Goal: Transaction & Acquisition: Purchase product/service

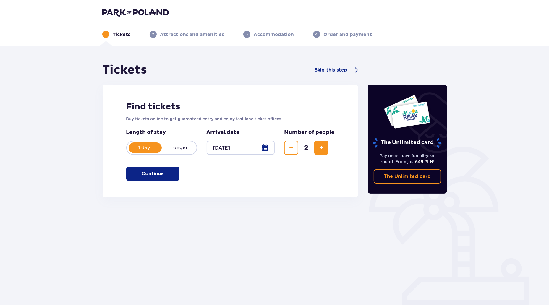
click at [145, 177] on button "Continue" at bounding box center [152, 174] width 53 height 14
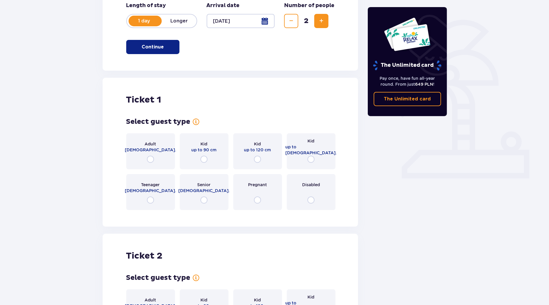
click at [148, 169] on div "Ticket 1 Select guest type for ticket number 1 Adult 18 - 65 y.o. Kid up to 90 …" at bounding box center [231, 152] width 256 height 149
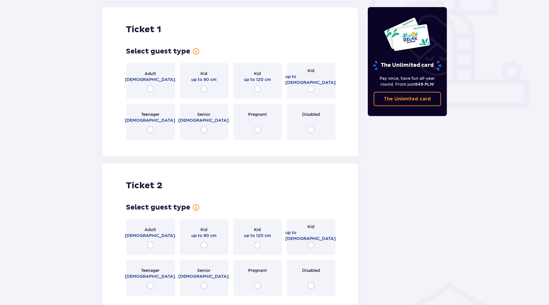
click at [150, 67] on div "Adult 18 - 65 y.o." at bounding box center [150, 81] width 49 height 36
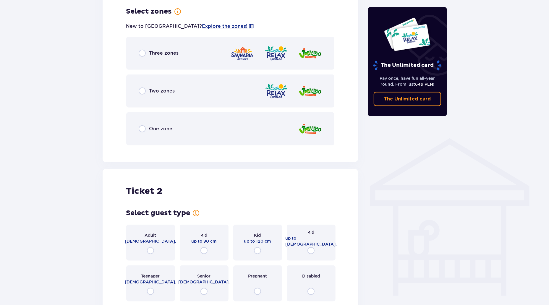
click at [179, 57] on div "Three zones" at bounding box center [230, 53] width 209 height 33
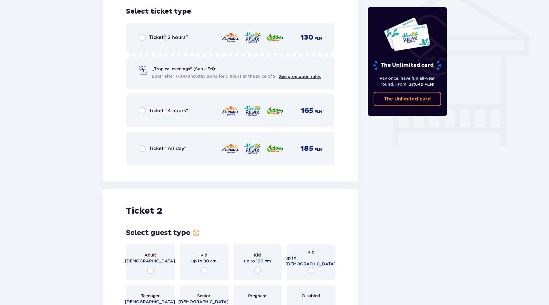
drag, startPoint x: 163, startPoint y: 43, endPoint x: 157, endPoint y: 45, distance: 6.9
click at [162, 42] on div "Ticket "2 hours" 130 PLN „Tropical evenings" (Sun – Fri): Enter after 17:00 and…" at bounding box center [230, 56] width 209 height 67
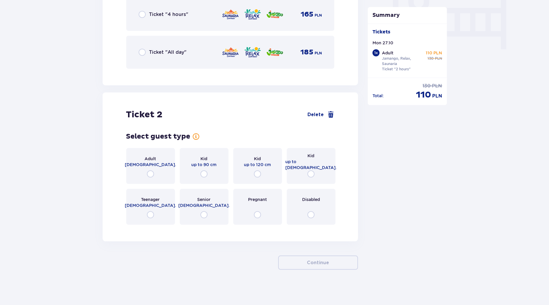
click at [146, 153] on div "Adult 18 - 65 y.o." at bounding box center [150, 166] width 49 height 36
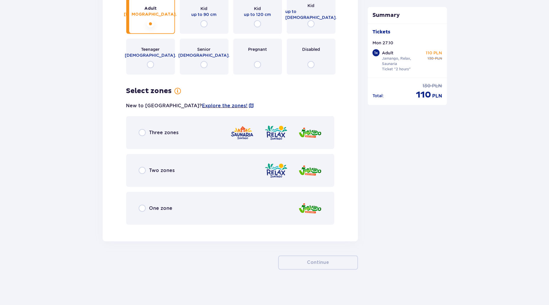
click at [173, 124] on div "Three zones" at bounding box center [230, 132] width 209 height 33
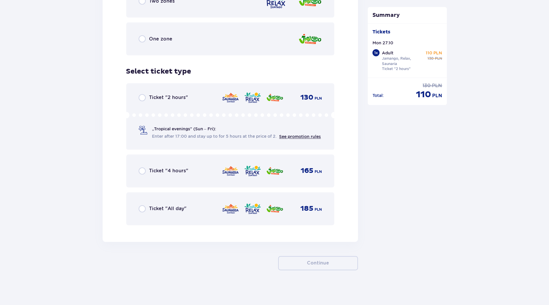
scroll to position [909, 0]
click at [191, 101] on div "Ticket "2 hours" 130 PLN „Tropical evenings" (Sun – Fri): Enter after 17:00 and…" at bounding box center [230, 116] width 209 height 67
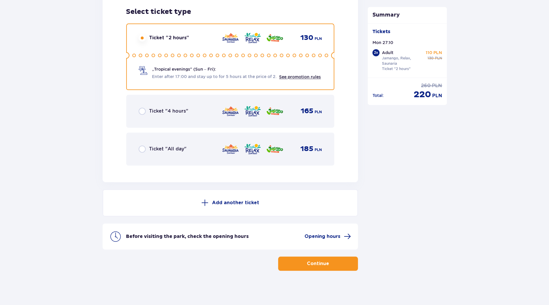
scroll to position [969, 0]
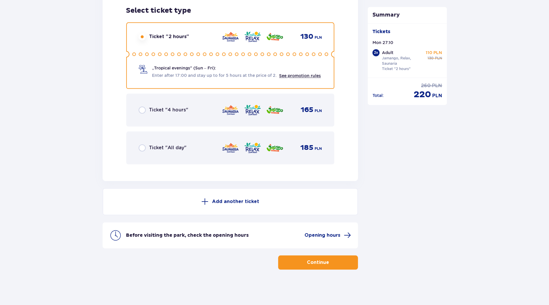
click at [315, 262] on p "Continue" at bounding box center [318, 263] width 22 height 7
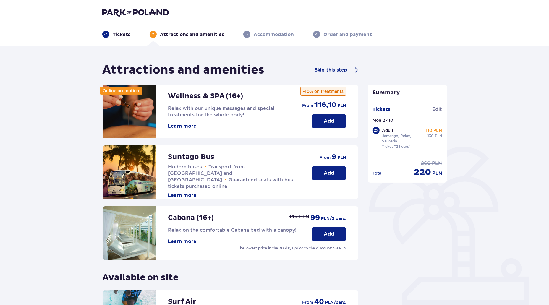
click at [334, 164] on div "Add from 9 PLN" at bounding box center [329, 163] width 34 height 35
click at [330, 179] on button "Add" at bounding box center [329, 173] width 34 height 14
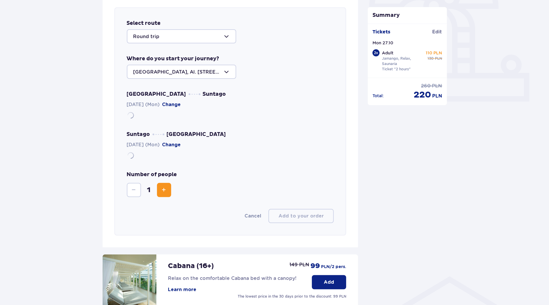
scroll to position [204, 0]
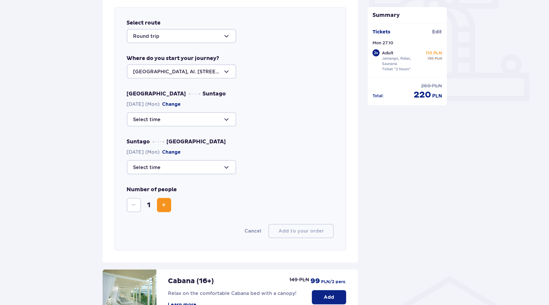
click at [170, 122] on div at bounding box center [181, 119] width 109 height 14
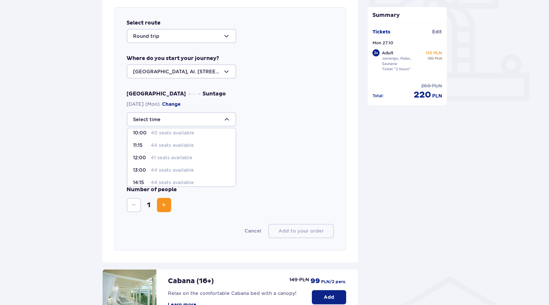
scroll to position [59, 0]
click at [154, 178] on p "44 seats available" at bounding box center [172, 178] width 43 height 7
type input "16:15"
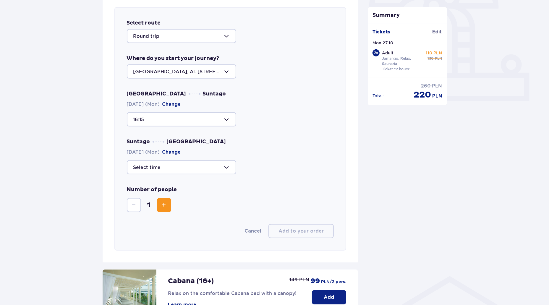
click at [166, 162] on div at bounding box center [181, 167] width 109 height 14
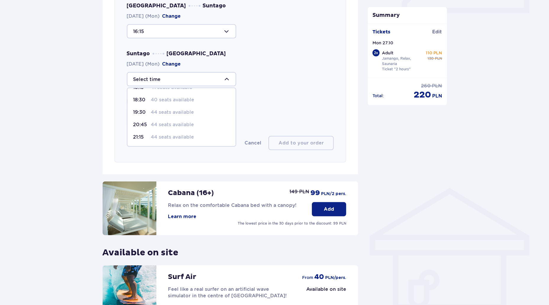
scroll to position [352, 0]
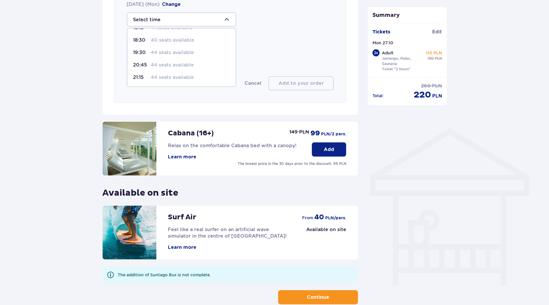
click at [174, 77] on p "44 seats available" at bounding box center [172, 78] width 43 height 7
type input "21:15"
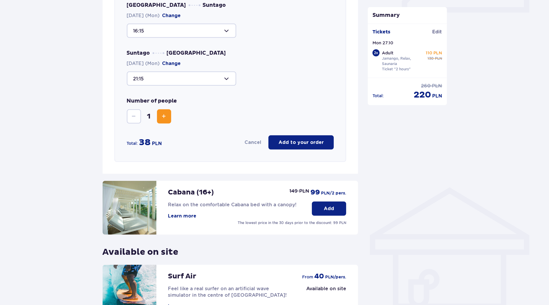
click at [290, 142] on p "Add to your order" at bounding box center [301, 142] width 45 height 7
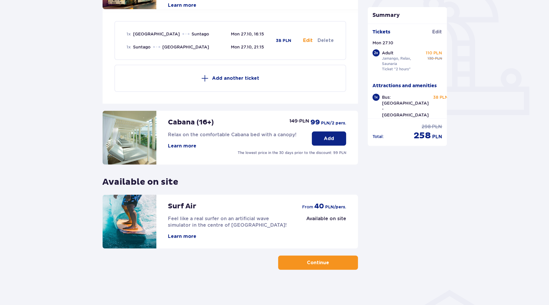
click at [321, 263] on p "Continue" at bounding box center [318, 263] width 22 height 7
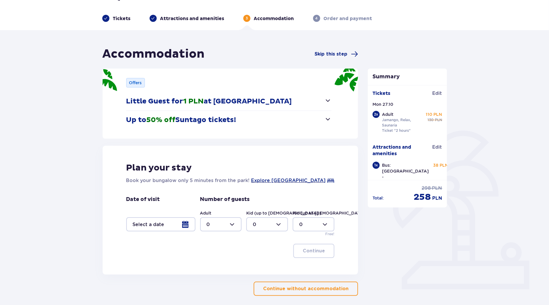
scroll to position [30, 0]
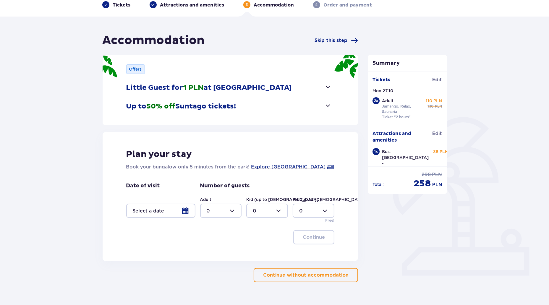
click at [306, 274] on p "Continue without accommodation" at bounding box center [305, 275] width 85 height 7
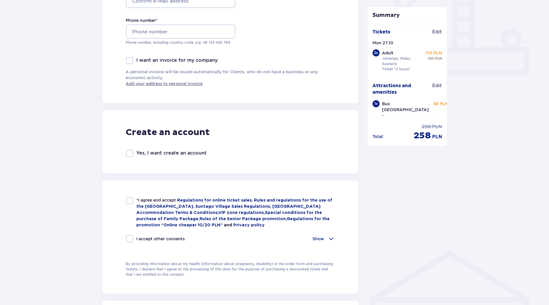
scroll to position [381, 0]
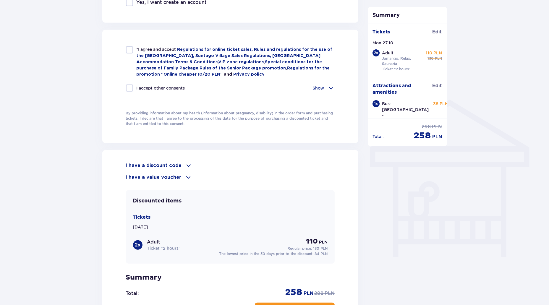
click at [182, 162] on div "I have a discount code" at bounding box center [230, 165] width 209 height 7
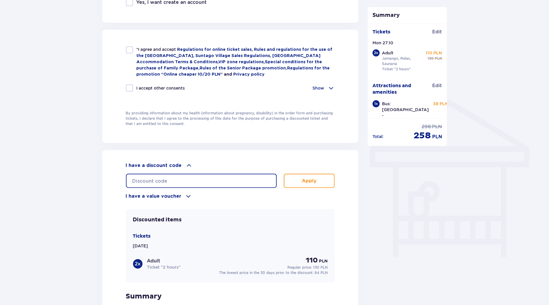
click at [184, 174] on input "text" at bounding box center [201, 181] width 151 height 14
type input "LDDS7G9K06IFIT"
click at [291, 187] on div "I have a discount code LDDS7G9K06IFIT Apply I have a value voucher Apply" at bounding box center [230, 181] width 209 height 38
click at [290, 178] on button "Apply" at bounding box center [309, 181] width 51 height 14
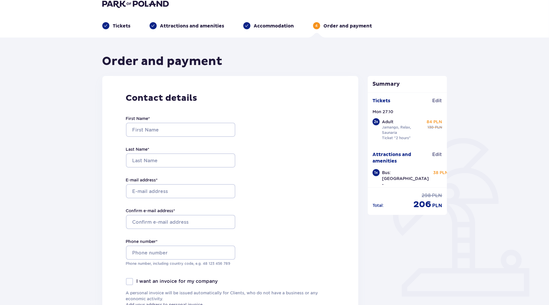
scroll to position [0, 0]
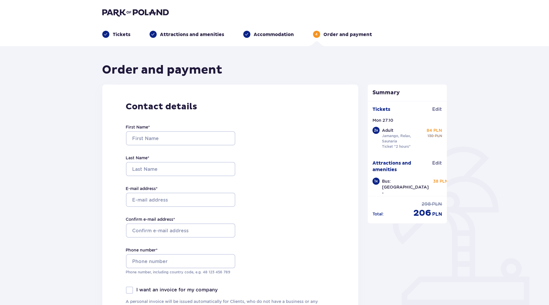
click at [181, 32] on p "Attractions and amenities" at bounding box center [192, 34] width 64 height 7
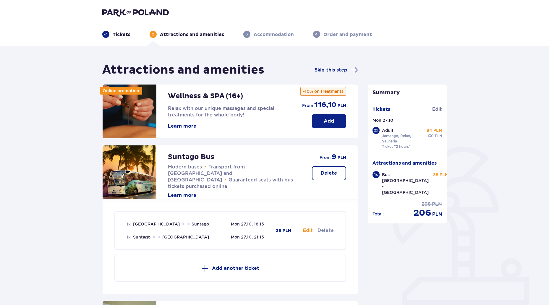
click at [118, 34] on p "Tickets" at bounding box center [122, 34] width 18 height 7
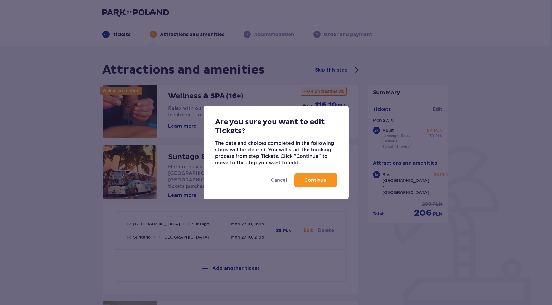
click at [312, 181] on p "Continue" at bounding box center [315, 180] width 22 height 7
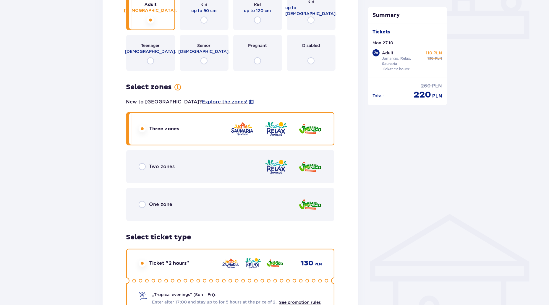
click at [177, 168] on div "Two zones" at bounding box center [230, 166] width 209 height 33
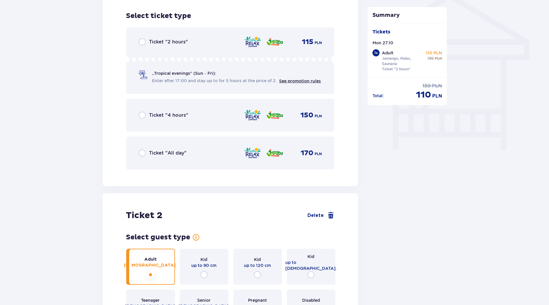
scroll to position [492, 0]
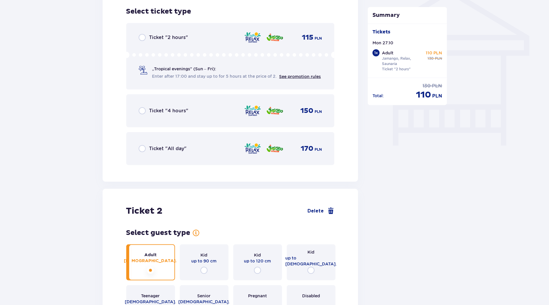
click at [197, 110] on div "Ticket "4 hours" 150 PLN" at bounding box center [231, 111] width 184 height 12
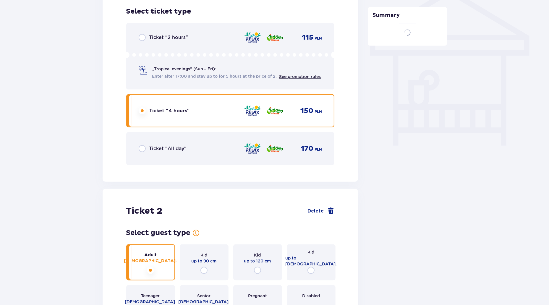
click at [202, 65] on div "„Tropical evenings" (Sun – Fri): Enter after 17:00 and stay up to for 5 hours a…" at bounding box center [231, 66] width 184 height 28
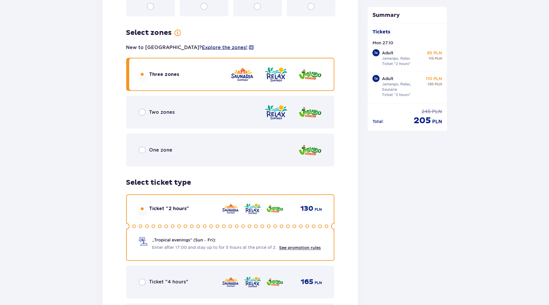
scroll to position [792, 0]
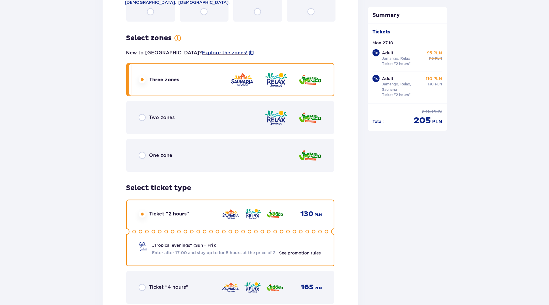
click at [208, 117] on div "Two zones" at bounding box center [230, 117] width 209 height 33
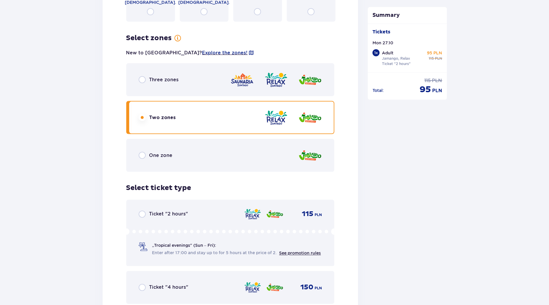
click at [188, 207] on div "Ticket "2 hours" 115 PLN „Tropical evenings" (Sun – Fri): Enter after 17:00 and…" at bounding box center [230, 233] width 209 height 67
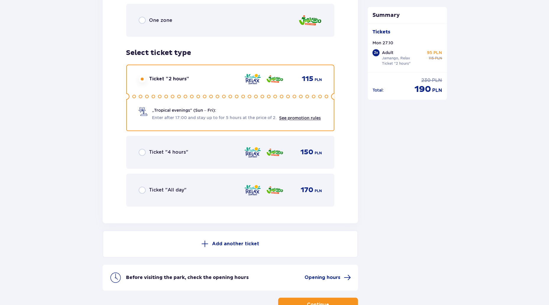
scroll to position [969, 0]
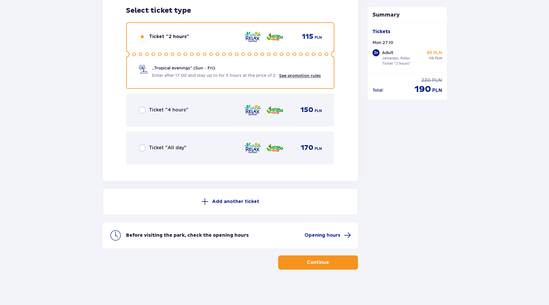
click at [313, 260] on p "Continue" at bounding box center [318, 263] width 22 height 7
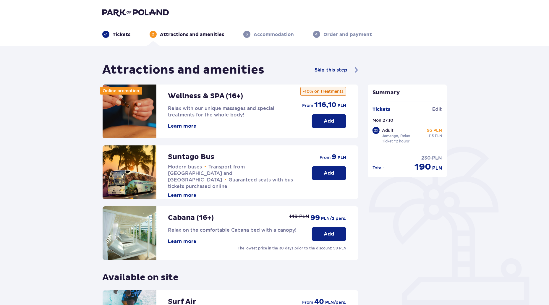
click at [331, 172] on p "Add" at bounding box center [329, 173] width 10 height 7
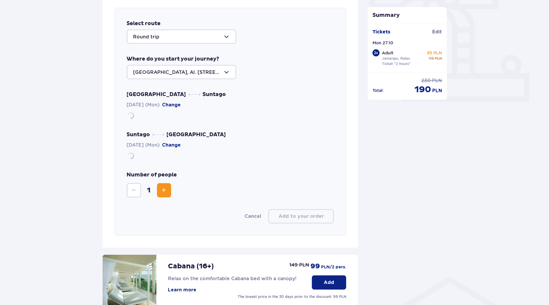
scroll to position [204, 0]
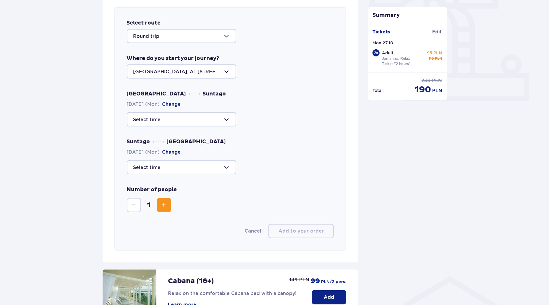
click at [166, 123] on div at bounding box center [181, 119] width 109 height 14
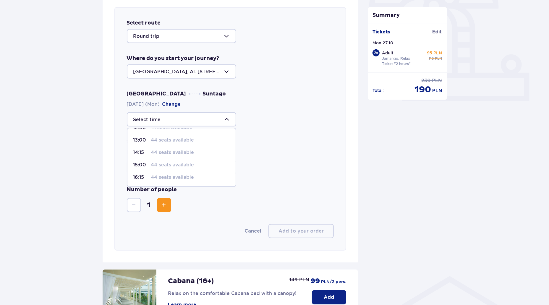
click at [158, 175] on p "44 seats available" at bounding box center [172, 178] width 43 height 7
type input "16:15"
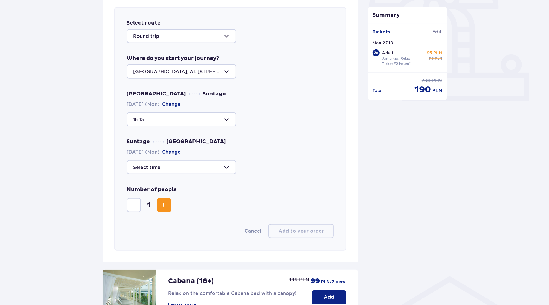
click at [170, 161] on div at bounding box center [181, 167] width 109 height 14
click at [144, 225] on p "21:15" at bounding box center [140, 225] width 15 height 7
type input "21:15"
click at [301, 228] on p "Add to your order" at bounding box center [301, 231] width 45 height 7
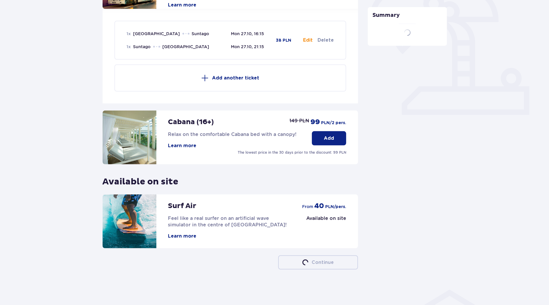
scroll to position [190, 0]
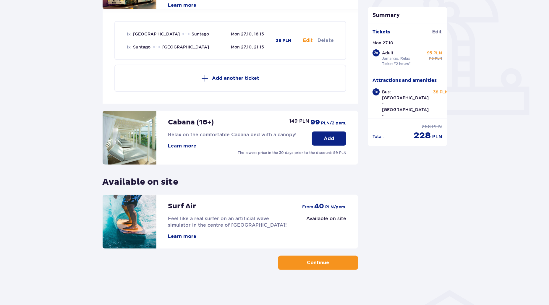
click at [334, 267] on button "Continue" at bounding box center [318, 263] width 80 height 14
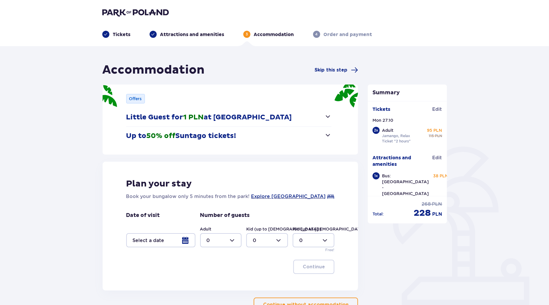
click at [315, 301] on button "Continue without accommodation" at bounding box center [306, 305] width 104 height 14
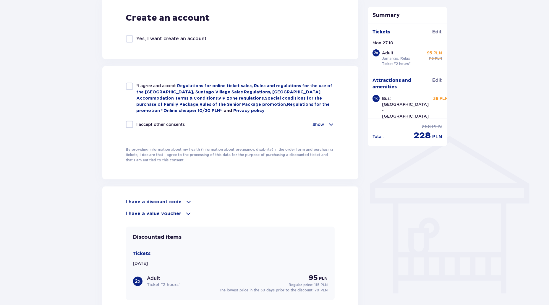
scroll to position [355, 0]
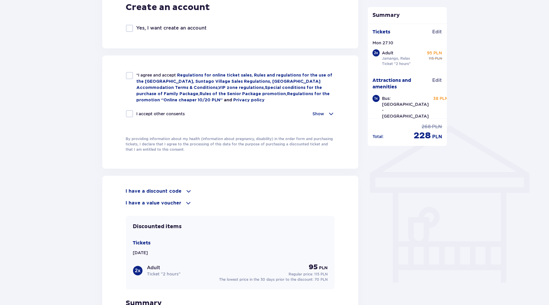
click at [187, 185] on div "I have a discount code Apply I have a value voucher Apply Discounted items Tick…" at bounding box center [230, 270] width 256 height 189
click at [187, 191] on span at bounding box center [188, 191] width 7 height 7
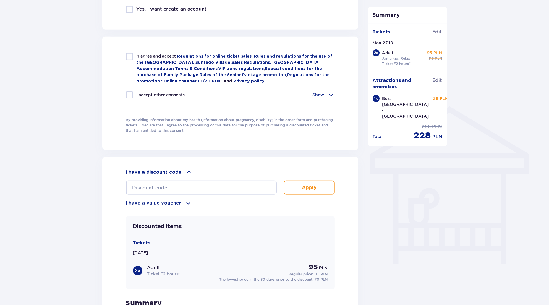
scroll to position [385, 0]
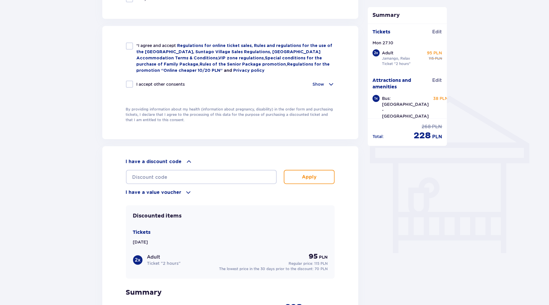
click at [187, 190] on span at bounding box center [188, 192] width 7 height 7
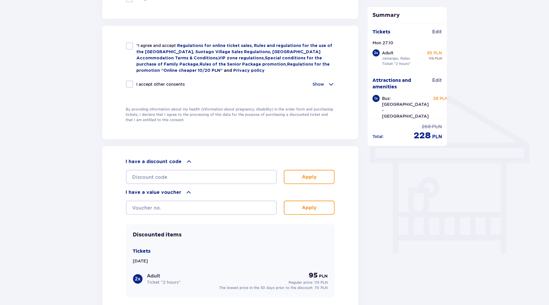
click at [190, 168] on div "Apply" at bounding box center [230, 174] width 209 height 19
click at [189, 175] on input "text" at bounding box center [201, 177] width 151 height 14
type input "LDDS7G9K06IFIT"
click at [315, 170] on button "Apply" at bounding box center [309, 177] width 51 height 14
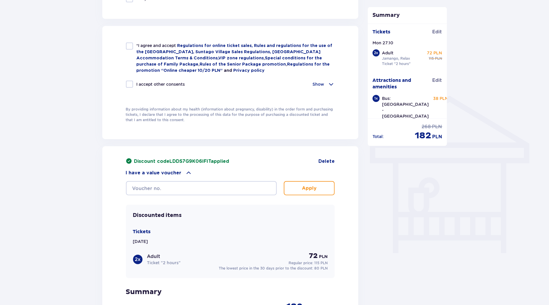
click at [197, 159] on span "LDDS7G9K06IFIT" at bounding box center [190, 161] width 41 height 5
copy p "LDDS7G9K06IFIT"
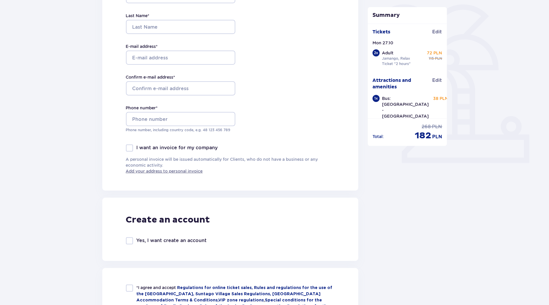
scroll to position [0, 0]
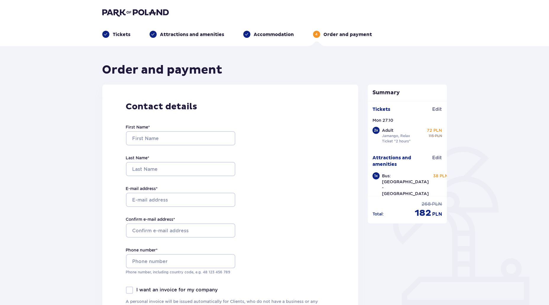
click at [122, 35] on p "Tickets" at bounding box center [122, 34] width 18 height 7
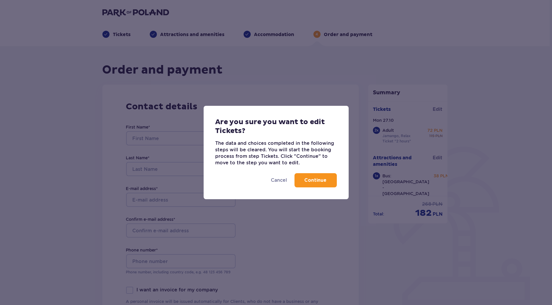
click at [323, 182] on p "Continue" at bounding box center [315, 180] width 22 height 7
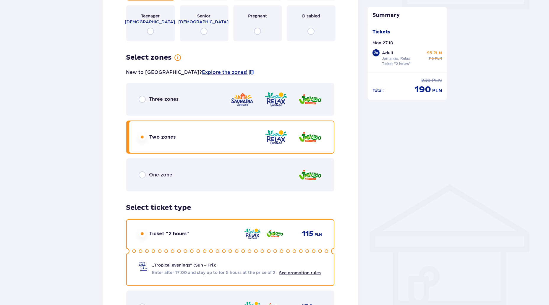
click at [206, 169] on div "One zone" at bounding box center [230, 175] width 209 height 33
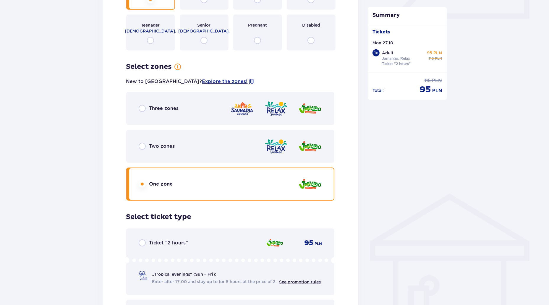
scroll to position [344, 0]
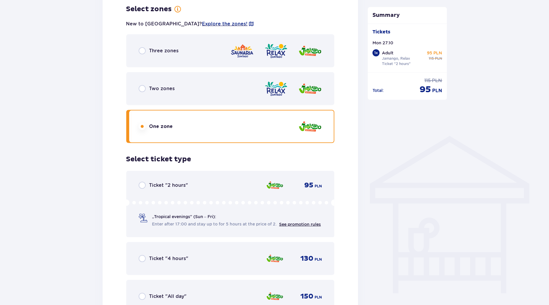
click at [153, 179] on div "Ticket "2 hours" 95 PLN „Tropical evenings" (Sun – Fri): Enter after 17:00 and …" at bounding box center [230, 204] width 209 height 67
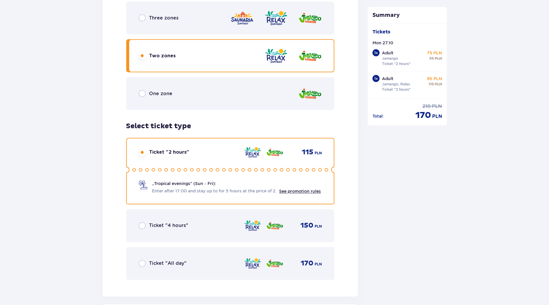
scroll to position [733, 0]
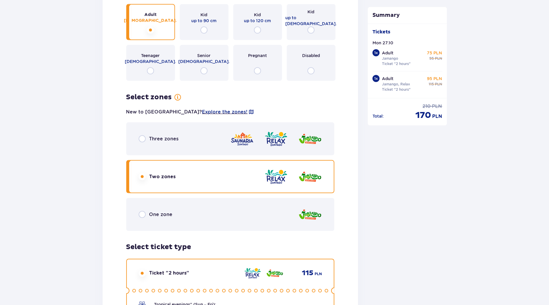
click at [171, 211] on div "One zone" at bounding box center [156, 214] width 34 height 7
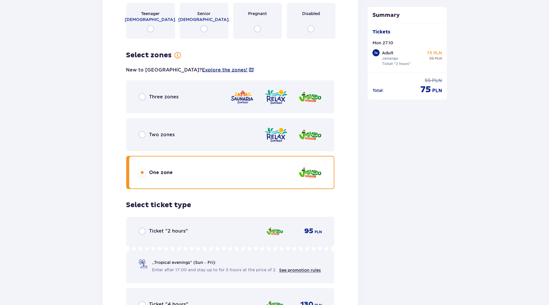
scroll to position [792, 0]
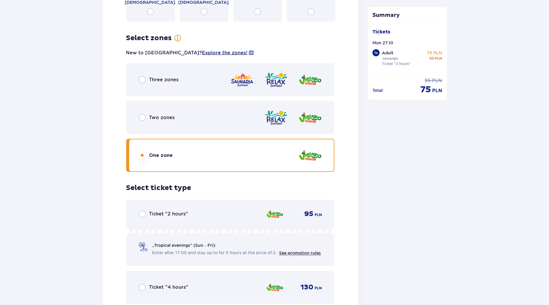
click at [189, 206] on div "Ticket "2 hours" 95 PLN „Tropical evenings" (Sun – Fri): Enter after 17:00 and …" at bounding box center [230, 233] width 209 height 67
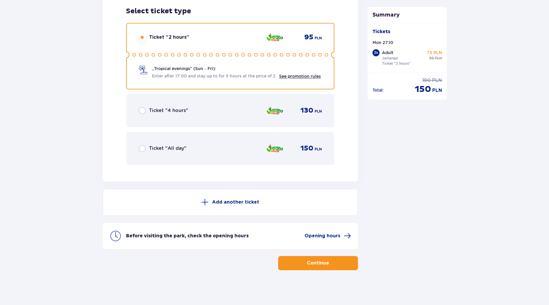
scroll to position [969, 0]
click at [293, 259] on button "Continue" at bounding box center [318, 263] width 80 height 14
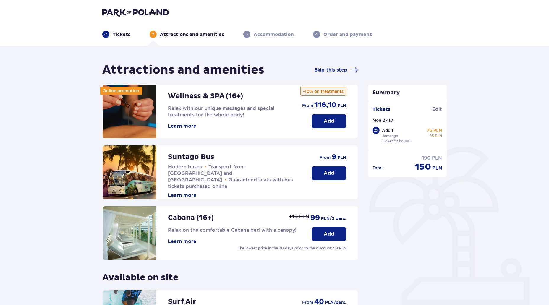
click at [324, 168] on button "Add" at bounding box center [329, 173] width 34 height 14
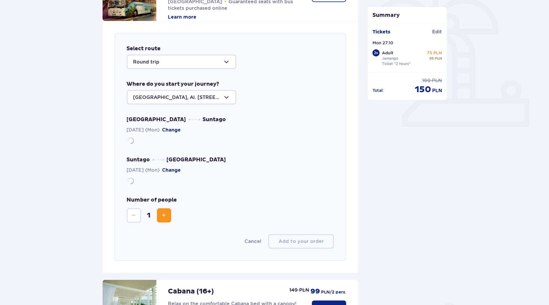
scroll to position [204, 0]
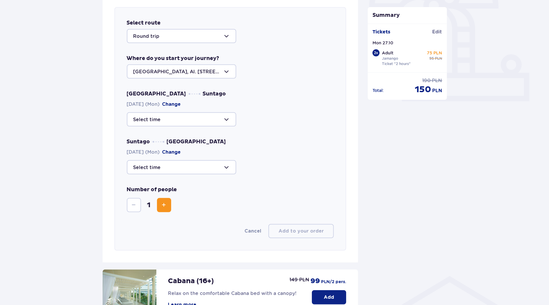
click at [172, 113] on div at bounding box center [181, 119] width 109 height 14
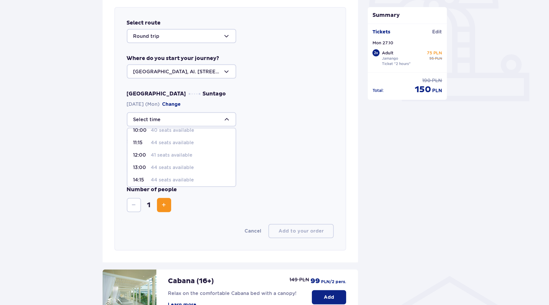
scroll to position [59, 0]
click at [159, 179] on p "44 seats available" at bounding box center [172, 178] width 43 height 7
type input "16:15"
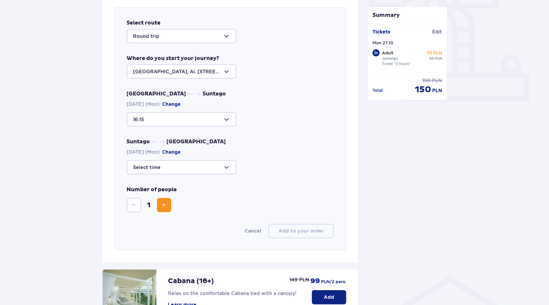
click at [173, 168] on div at bounding box center [181, 167] width 109 height 14
click at [172, 228] on p "44 seats available" at bounding box center [172, 225] width 43 height 7
type input "21:15"
click at [325, 232] on button "Add to your order" at bounding box center [301, 231] width 65 height 14
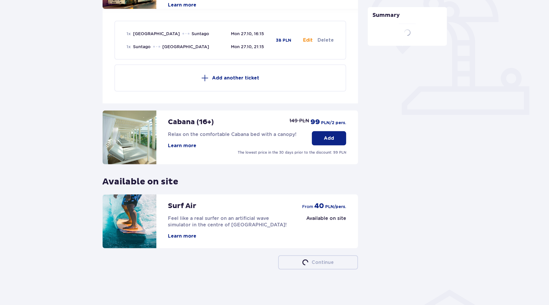
scroll to position [190, 0]
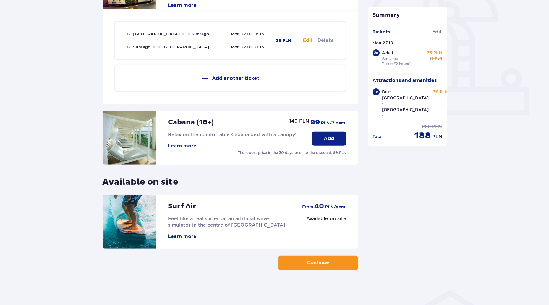
click at [322, 252] on div "Attractions and amenities Skip this step Online promotion Wellness & SPA (16+) …" at bounding box center [231, 72] width 256 height 398
click at [322, 258] on button "Continue" at bounding box center [318, 263] width 80 height 14
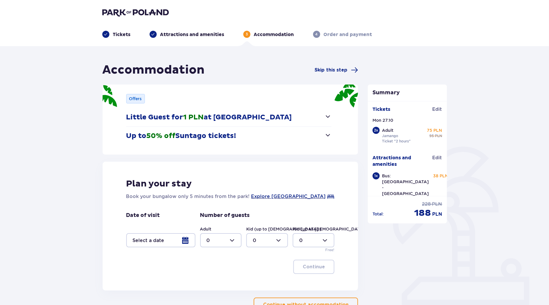
click at [277, 300] on button "Continue without accommodation" at bounding box center [306, 305] width 104 height 14
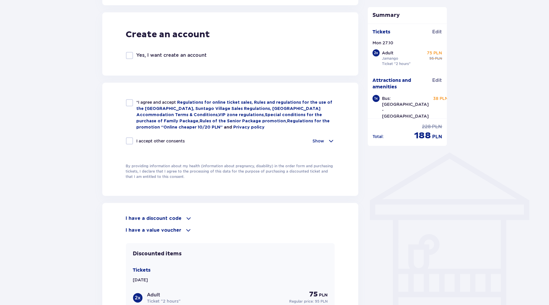
scroll to position [385, 0]
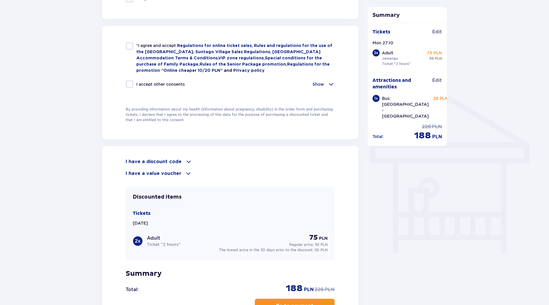
click at [187, 159] on span at bounding box center [188, 161] width 7 height 7
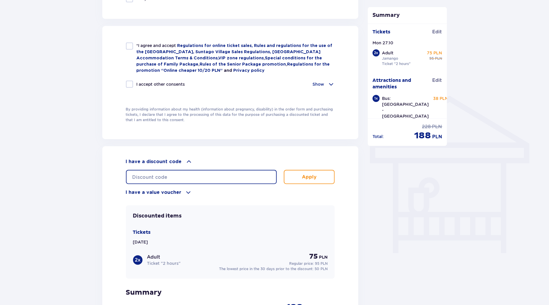
click at [185, 179] on input "text" at bounding box center [201, 177] width 151 height 14
paste input "LDDS7G9K06IFIT"
click at [309, 174] on p "Apply" at bounding box center [309, 177] width 15 height 7
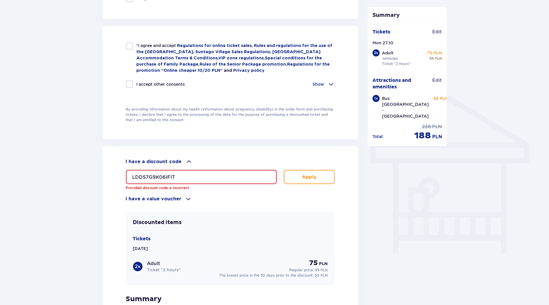
click at [241, 179] on input "LDDS7G9K06IFIT" at bounding box center [201, 177] width 151 height 14
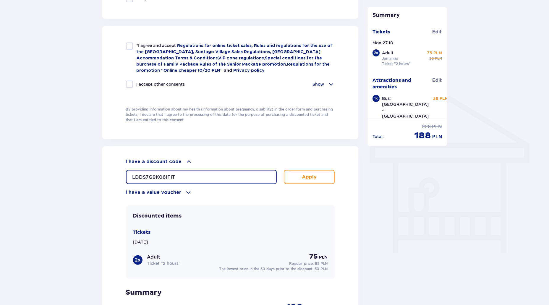
type input "LDDS7G9K06IFIT"
click at [301, 175] on button "Apply" at bounding box center [309, 177] width 51 height 14
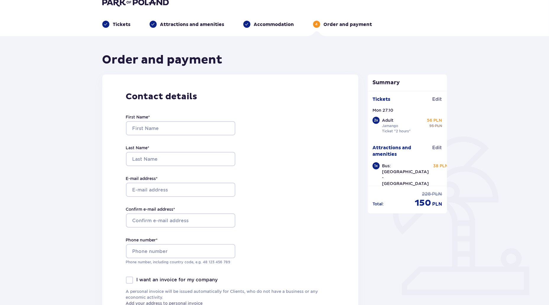
scroll to position [0, 0]
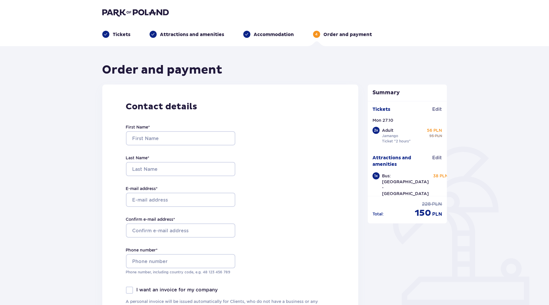
click at [394, 136] on p "Jamango" at bounding box center [390, 135] width 16 height 5
click at [119, 27] on div "Tickets Attractions and amenities Accommodation 4 Order and payment" at bounding box center [275, 27] width 354 height 21
click at [105, 36] on header "Tickets Attractions and amenities Accommodation 4 Order and payment" at bounding box center [274, 23] width 549 height 46
click at [122, 32] on p "Tickets" at bounding box center [122, 34] width 18 height 7
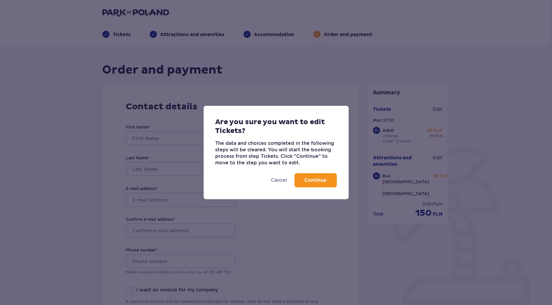
click at [297, 181] on button "Continue" at bounding box center [315, 180] width 42 height 14
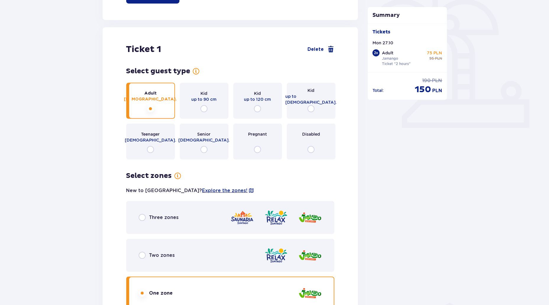
scroll to position [177, 0]
click at [154, 215] on span "Three zones" at bounding box center [164, 217] width 30 height 7
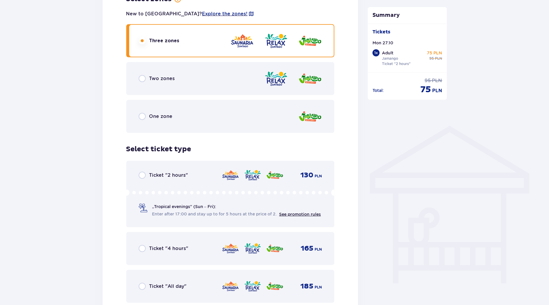
scroll to position [355, 0]
click at [173, 170] on div "Ticket "2 hours" 130 PLN „Tropical evenings" (Sun – Fri): Enter after 17:00 and…" at bounding box center [230, 193] width 209 height 67
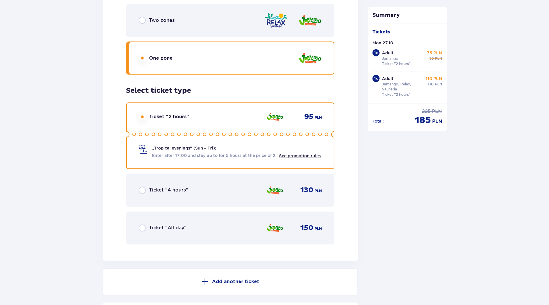
scroll to position [762, 0]
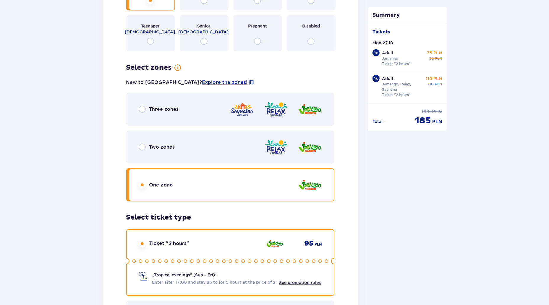
click at [192, 108] on div "Three zones" at bounding box center [230, 109] width 209 height 33
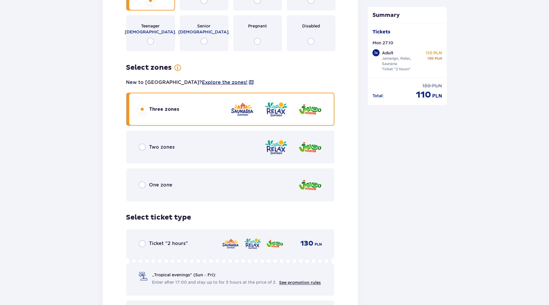
click at [165, 248] on div "Ticket "2 hours" 130 PLN „Tropical evenings" (Sun – Fri): Enter after 17:00 and…" at bounding box center [230, 263] width 209 height 67
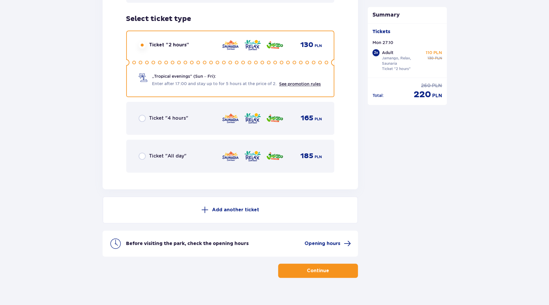
scroll to position [969, 0]
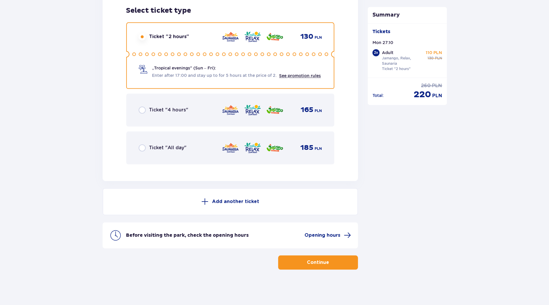
click at [300, 257] on button "Continue" at bounding box center [318, 263] width 80 height 14
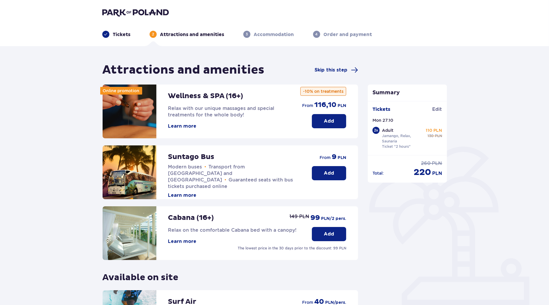
click at [339, 166] on button "Add" at bounding box center [329, 173] width 34 height 14
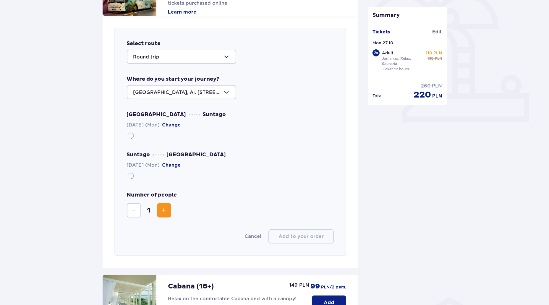
scroll to position [204, 0]
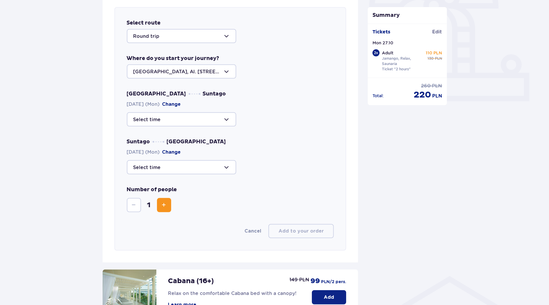
click at [143, 87] on div "Select route Round trip Where do you start your journey? Warsaw, Al. Jerozolims…" at bounding box center [230, 129] width 232 height 244
click at [184, 118] on div at bounding box center [181, 119] width 109 height 14
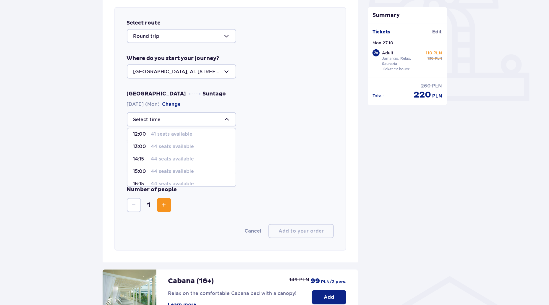
scroll to position [59, 0]
click at [165, 176] on p "44 seats available" at bounding box center [172, 178] width 43 height 7
type input "16:15"
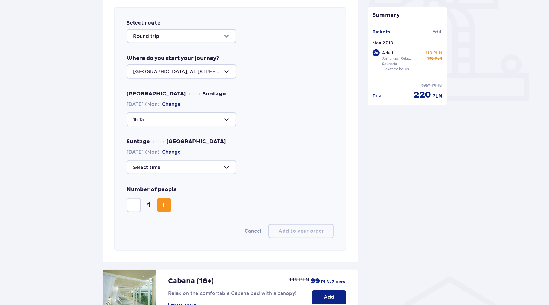
click at [172, 166] on div at bounding box center [181, 167] width 109 height 14
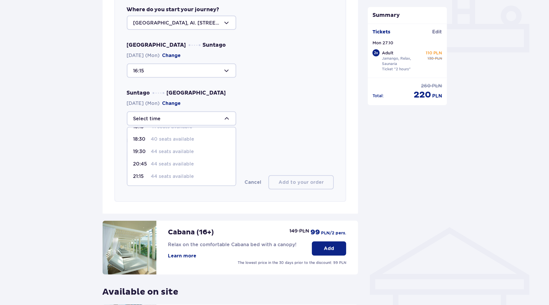
scroll to position [263, 0]
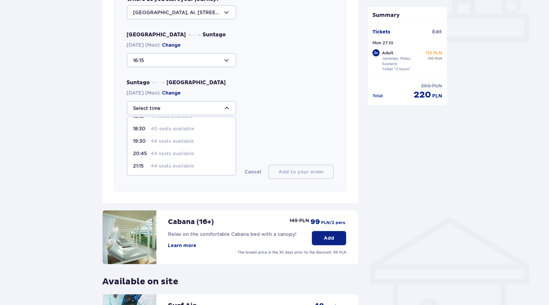
click at [156, 163] on p "44 seats available" at bounding box center [172, 166] width 43 height 7
type input "21:15"
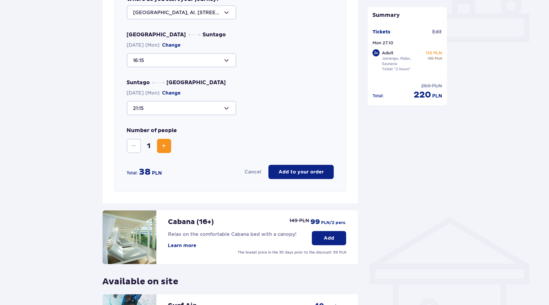
click at [314, 170] on p "Add to your order" at bounding box center [301, 172] width 45 height 7
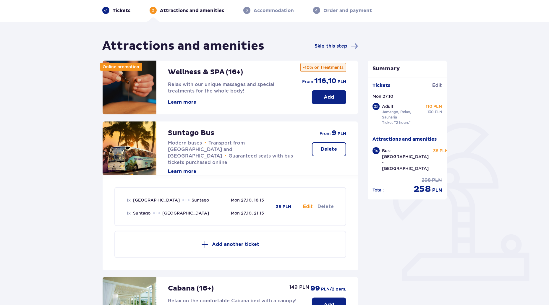
scroll to position [0, 0]
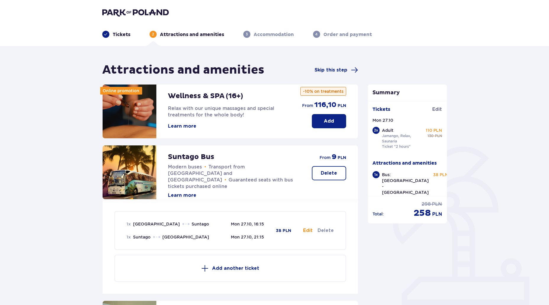
click at [310, 91] on p "-10% on treatments" at bounding box center [324, 91] width 46 height 9
click at [314, 92] on p "-10% on treatments" at bounding box center [324, 91] width 46 height 9
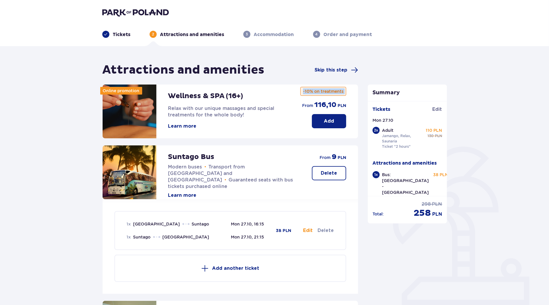
click at [314, 92] on p "-10% on treatments" at bounding box center [324, 91] width 46 height 9
click at [308, 88] on p "-10% on treatments" at bounding box center [324, 91] width 46 height 9
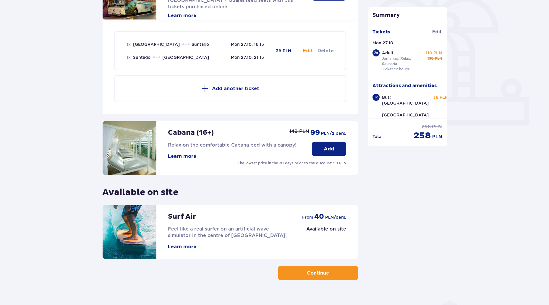
scroll to position [190, 0]
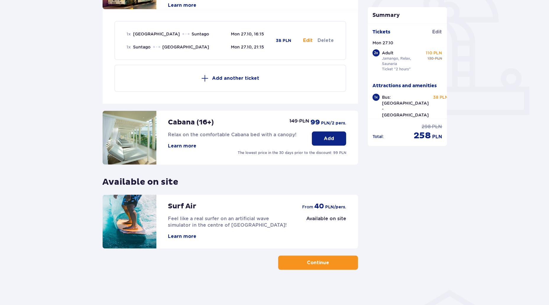
click at [291, 260] on button "Continue" at bounding box center [318, 263] width 80 height 14
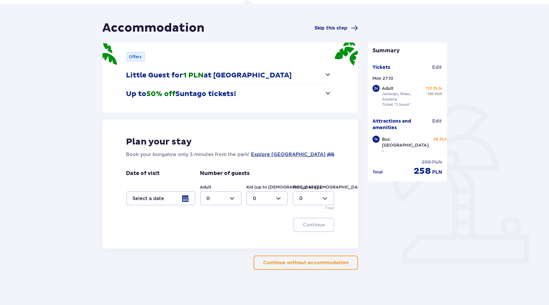
click at [300, 264] on p "Continue without accommodation" at bounding box center [305, 263] width 85 height 7
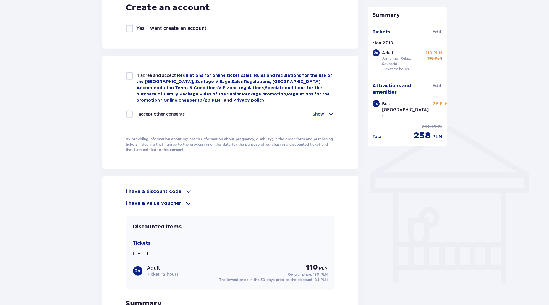
scroll to position [355, 0]
click at [186, 192] on span at bounding box center [188, 191] width 7 height 7
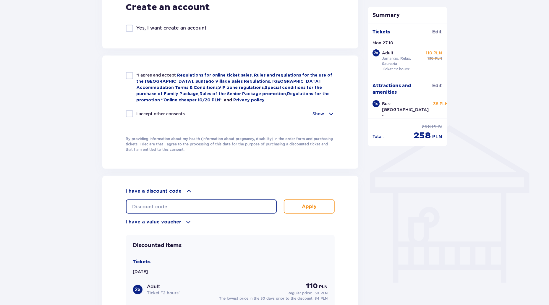
click at [184, 210] on input "text" at bounding box center [201, 207] width 151 height 14
paste input "LDDS7G9K06IFIT"
click at [305, 203] on p "Apply" at bounding box center [309, 206] width 15 height 7
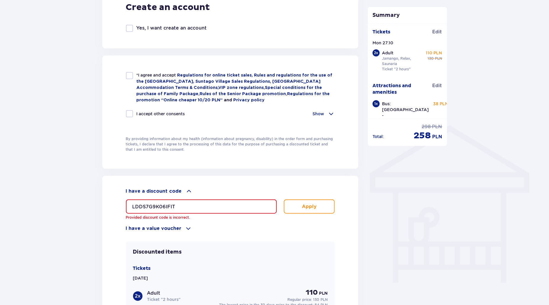
click at [194, 209] on input "LDDS7G9K06IFIT" at bounding box center [201, 207] width 151 height 14
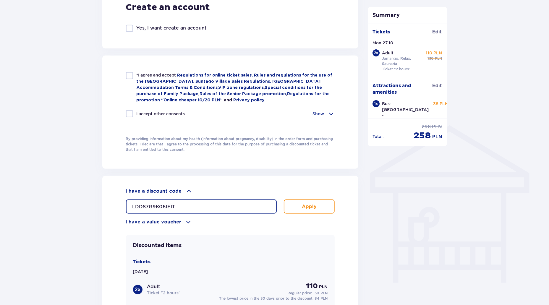
type input "LDDS7G9K06IFIT"
click at [291, 204] on button "Apply" at bounding box center [309, 207] width 51 height 14
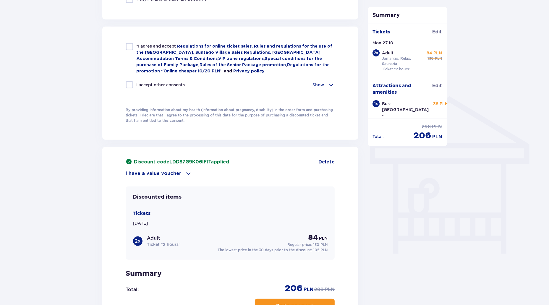
scroll to position [385, 0]
drag, startPoint x: 335, startPoint y: 156, endPoint x: 319, endPoint y: 165, distance: 18.3
click at [335, 156] on div "Discount code LDDS7G9K06IFIT applied Delete I have a value voucher Apply Discou…" at bounding box center [230, 242] width 256 height 193
drag, startPoint x: 319, startPoint y: 165, endPoint x: 323, endPoint y: 164, distance: 4.3
click at [320, 165] on div "Discount code LDDS7G9K06IFIT applied Delete I have a value voucher Apply" at bounding box center [230, 167] width 209 height 18
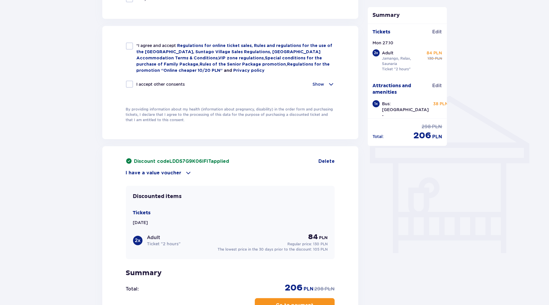
click at [323, 164] on div "Discount code LDDS7G9K06IFIT applied Delete I have a value voucher Apply" at bounding box center [230, 167] width 209 height 18
click at [326, 159] on span "Delete" at bounding box center [327, 161] width 16 height 7
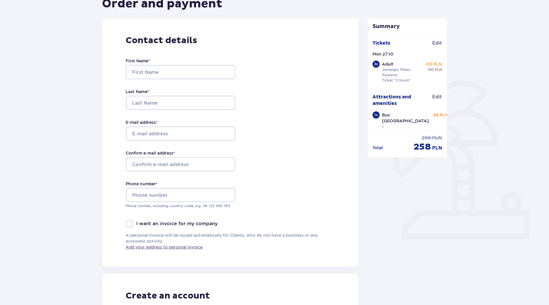
scroll to position [0, 0]
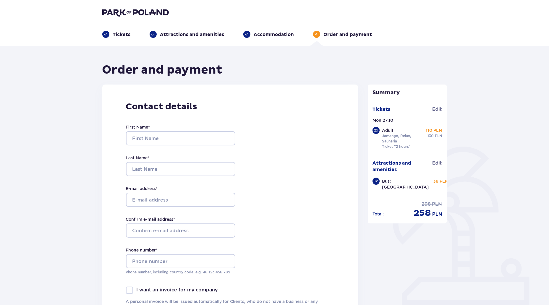
click at [147, 7] on header "Tickets Attractions and amenities Accommodation 4 Order and payment" at bounding box center [274, 23] width 549 height 46
click at [151, 16] on img at bounding box center [135, 12] width 67 height 8
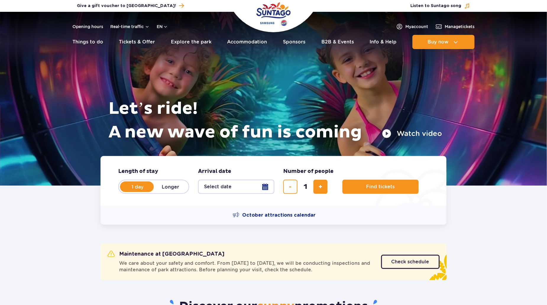
click at [313, 185] on div "1" at bounding box center [305, 187] width 44 height 14
click at [316, 185] on button "add ticket" at bounding box center [321, 187] width 14 height 14
type input "2"
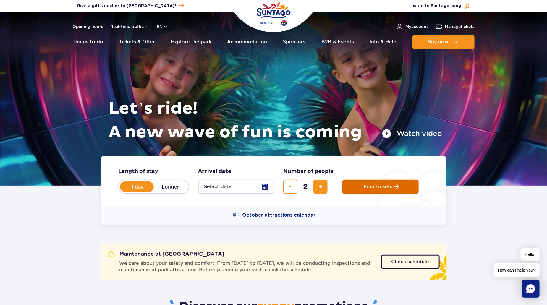
click at [355, 185] on button "Find tickets" at bounding box center [381, 187] width 76 height 14
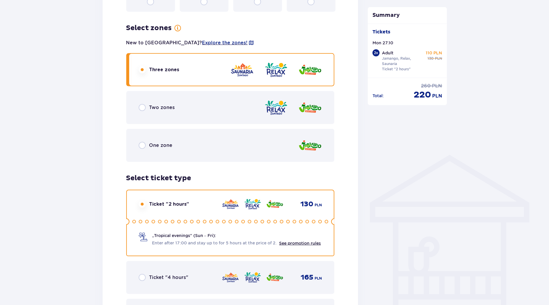
scroll to position [385, 0]
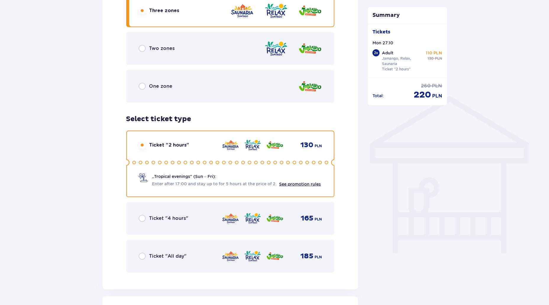
click at [186, 161] on circle at bounding box center [185, 162] width 3 height 3
click at [159, 186] on span "Enter after 17:00 and stay up to for 5 hours at the price of 2." at bounding box center [214, 184] width 125 height 6
click at [193, 173] on div "„Tropical evenings" (Sun – Fri): Enter after 17:00 and stay up to for 5 hours a…" at bounding box center [231, 173] width 184 height 28
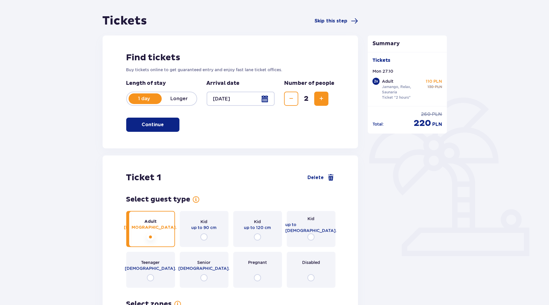
scroll to position [0, 0]
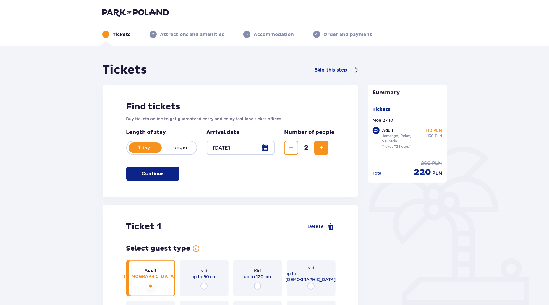
click at [132, 12] on img at bounding box center [135, 12] width 67 height 8
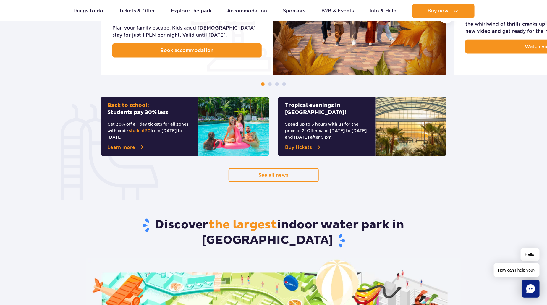
scroll to position [355, 0]
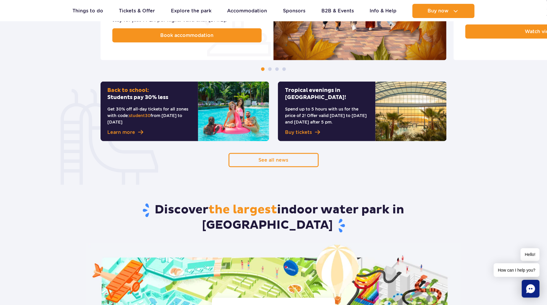
scroll to position [444, 0]
